Goal: Transaction & Acquisition: Purchase product/service

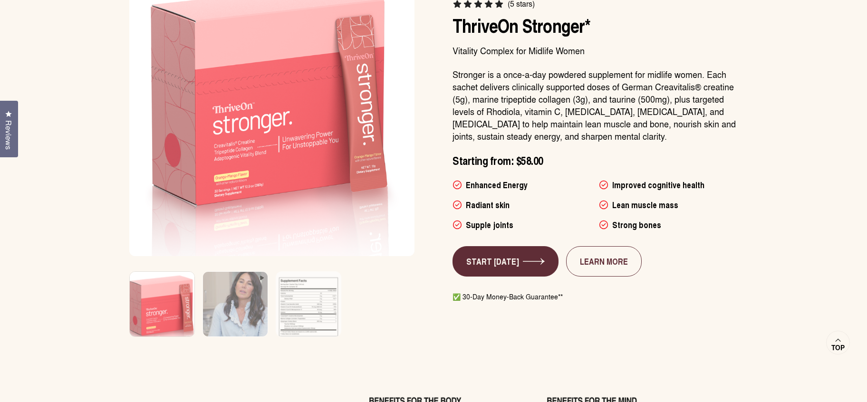
scroll to position [597, 0]
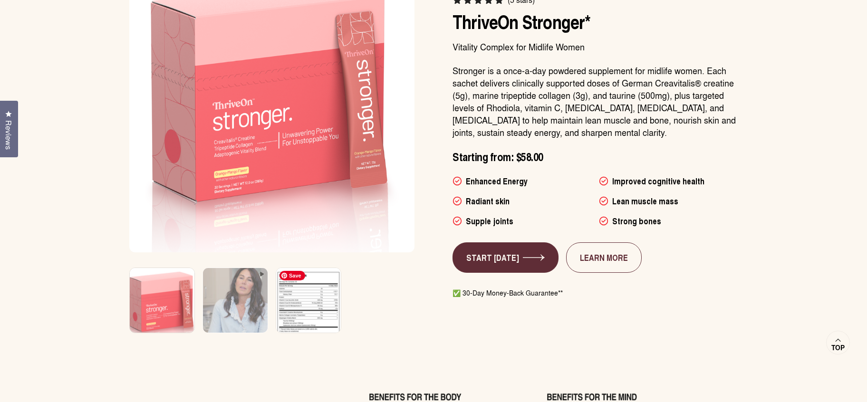
click at [326, 316] on img at bounding box center [309, 306] width 68 height 81
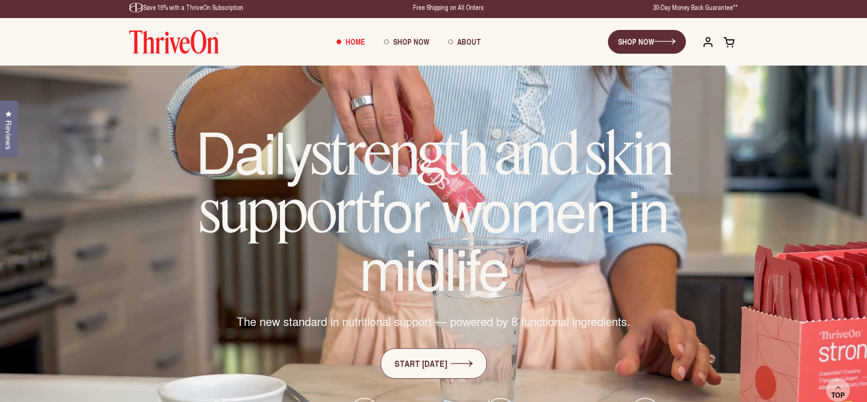
scroll to position [0, 0]
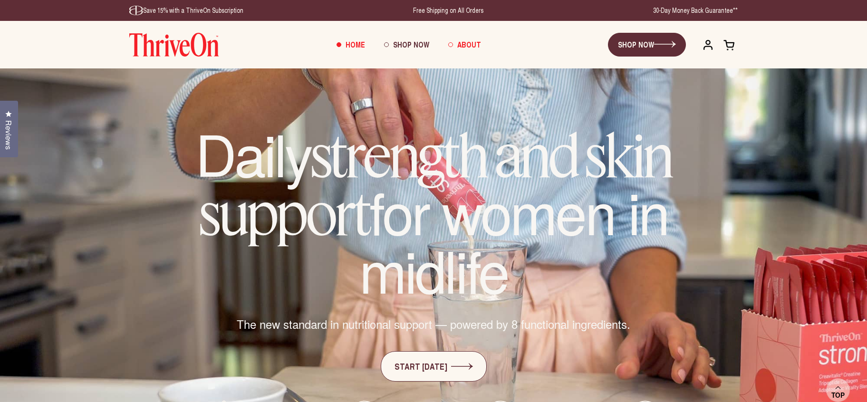
click at [462, 48] on span "About" at bounding box center [469, 44] width 24 height 11
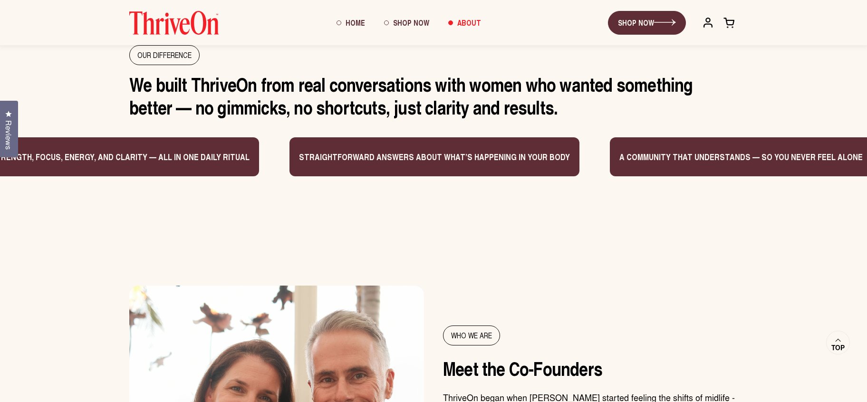
scroll to position [811, 0]
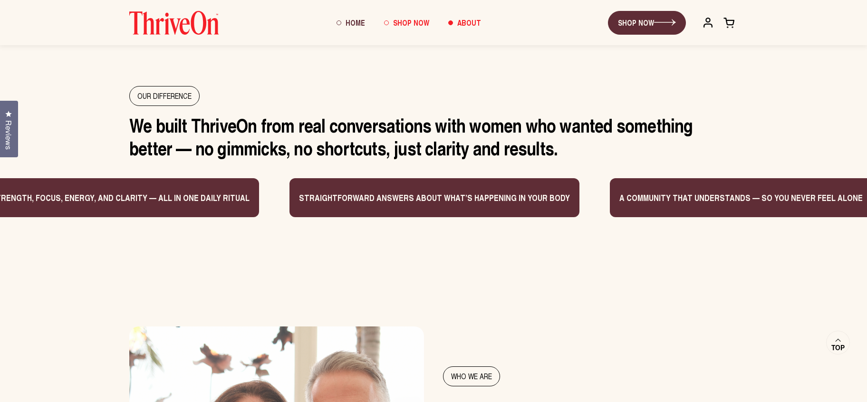
click at [415, 21] on span "Shop Now" at bounding box center [411, 22] width 36 height 11
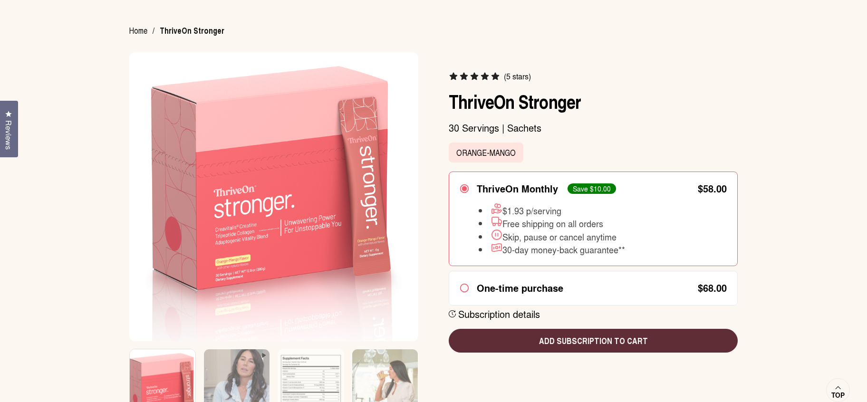
scroll to position [77, 0]
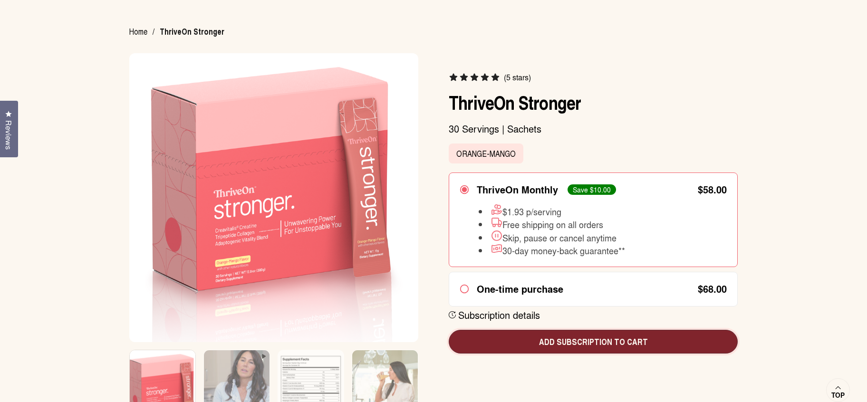
click at [592, 345] on span "Add subscription to cart" at bounding box center [594, 342] width 274 height 12
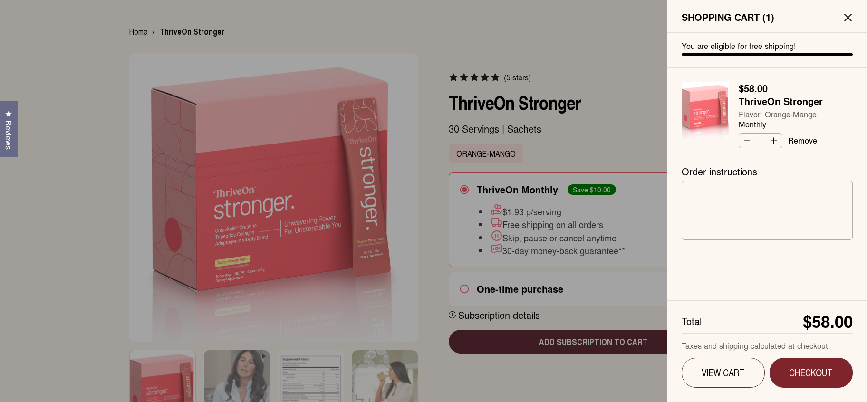
click at [812, 376] on span "Checkout" at bounding box center [812, 373] width 56 height 12
